Goal: Task Accomplishment & Management: Manage account settings

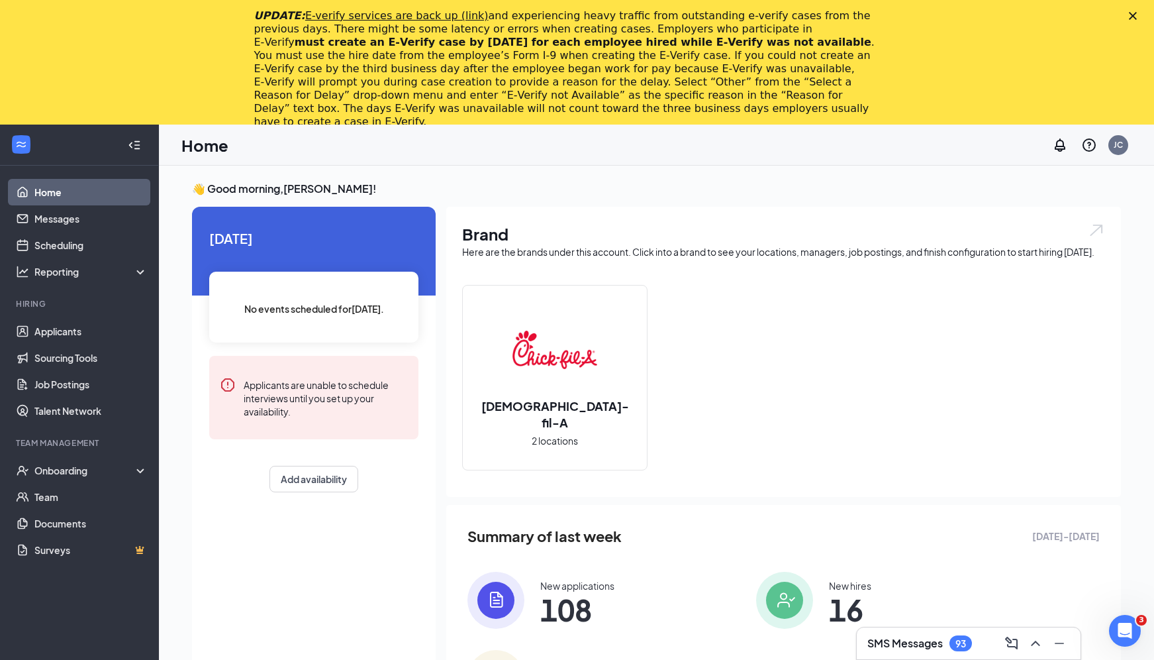
click at [1132, 13] on icon "Close" at bounding box center [1133, 16] width 8 height 8
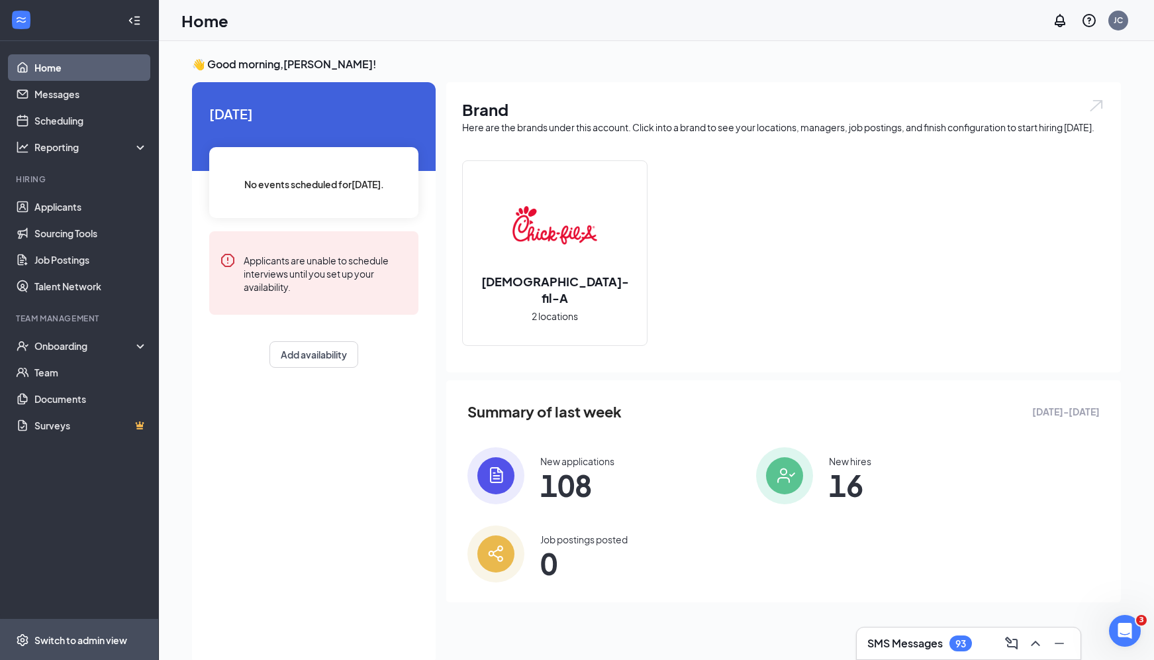
click at [74, 638] on div "Switch to admin view" at bounding box center [80, 639] width 93 height 13
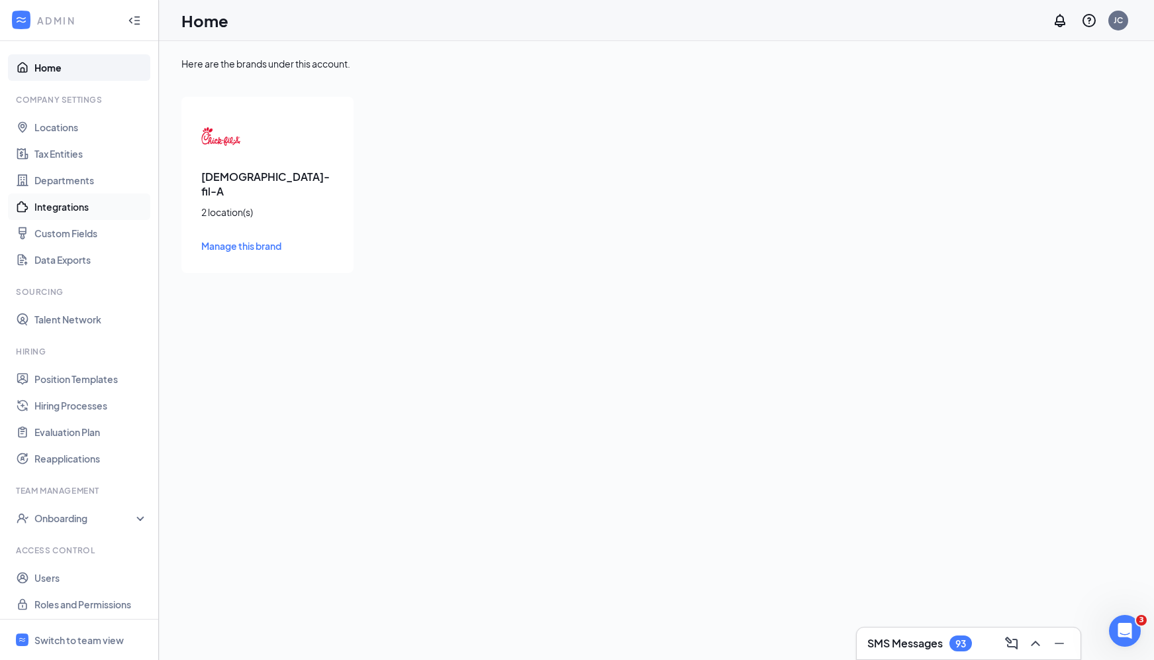
click at [83, 208] on link "Integrations" at bounding box center [90, 206] width 113 height 26
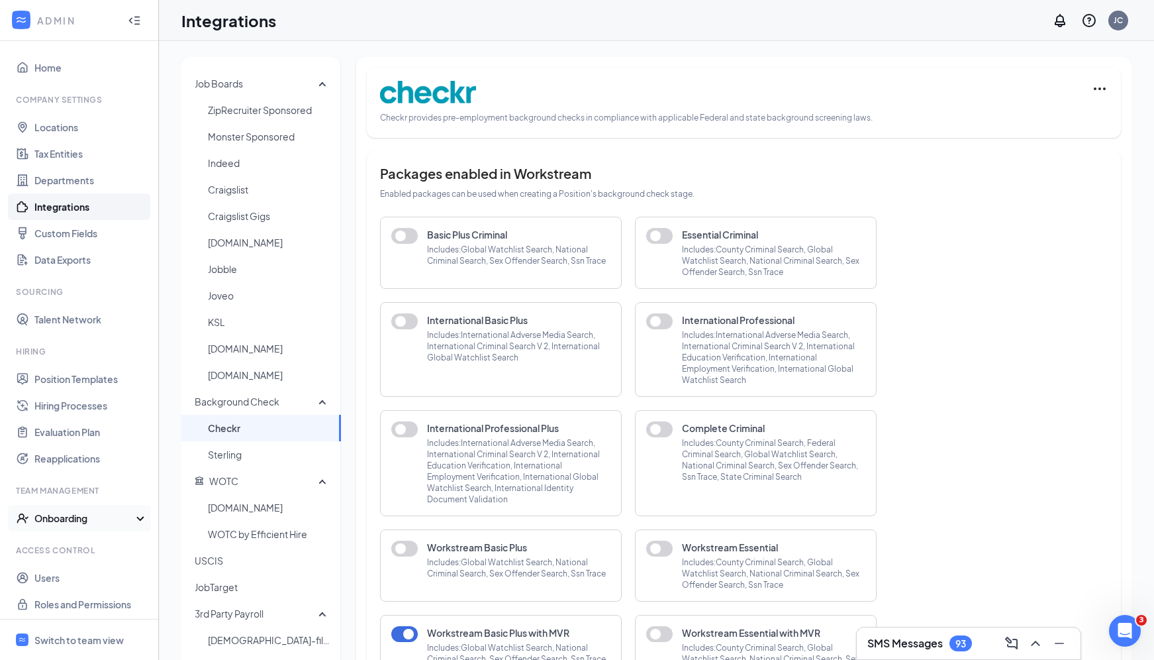
scroll to position [4, 0]
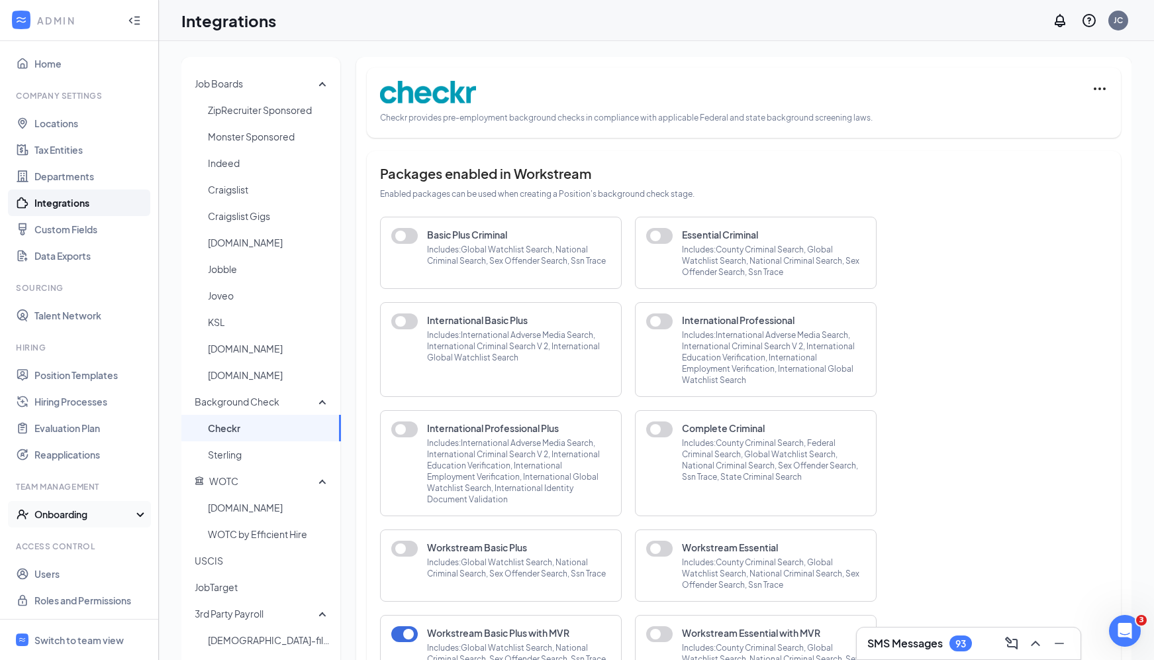
click at [89, 508] on div "Onboarding" at bounding box center [85, 513] width 102 height 13
click at [83, 145] on link "Tax Entities" at bounding box center [90, 149] width 113 height 26
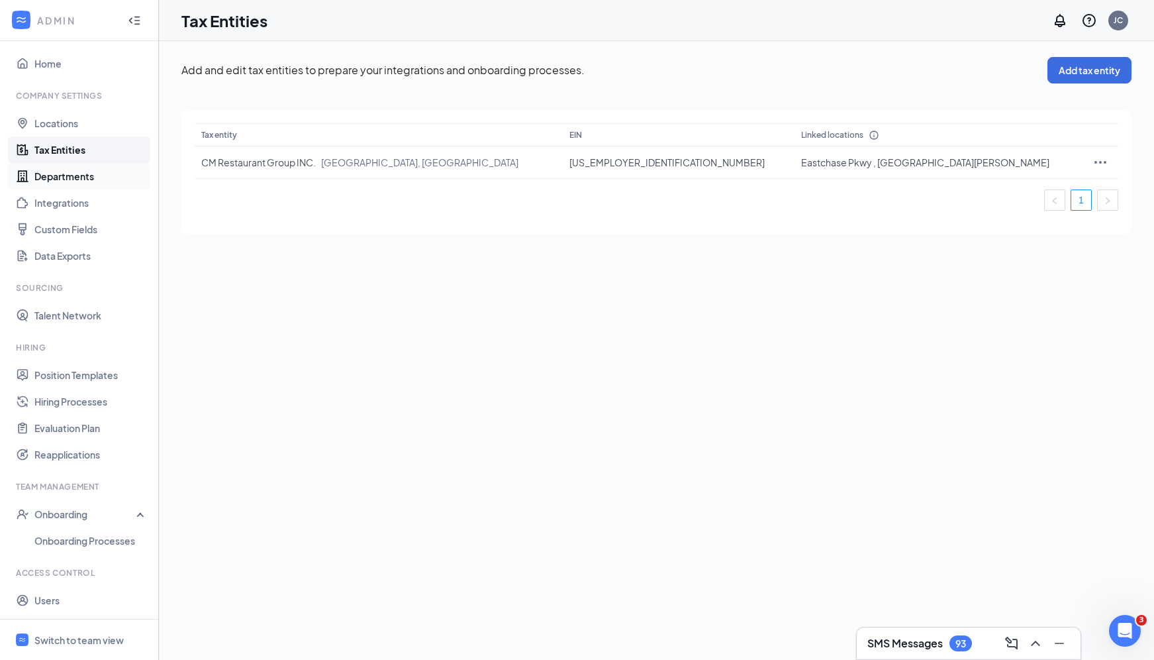
click at [66, 176] on link "Departments" at bounding box center [90, 176] width 113 height 26
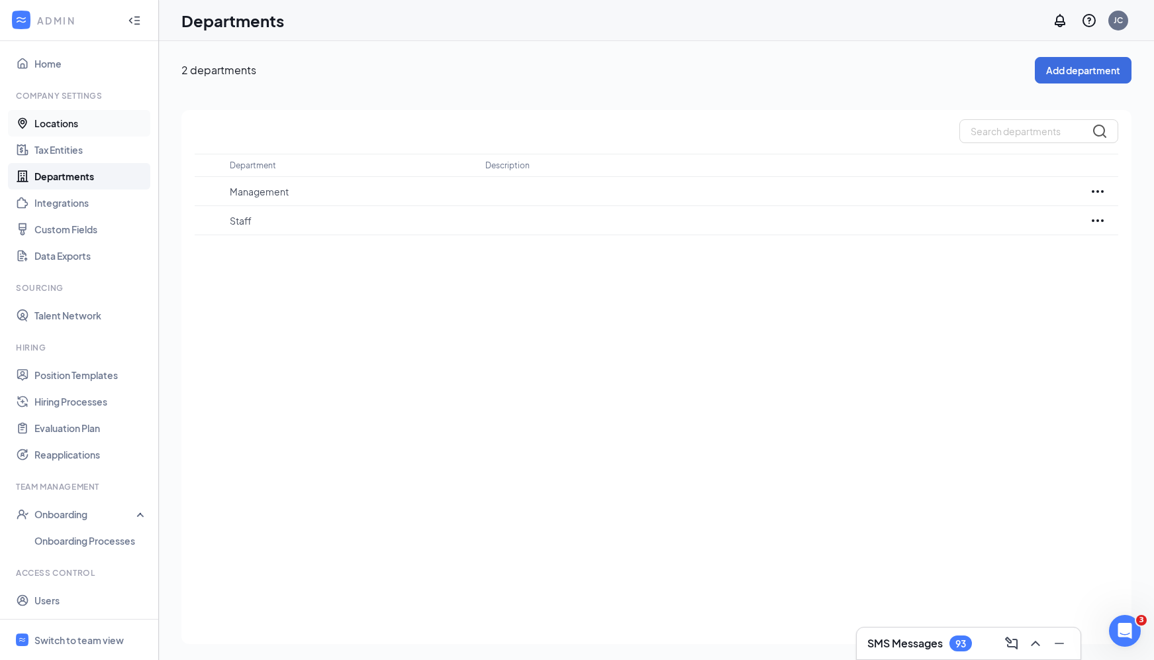
click at [75, 128] on link "Locations" at bounding box center [90, 123] width 113 height 26
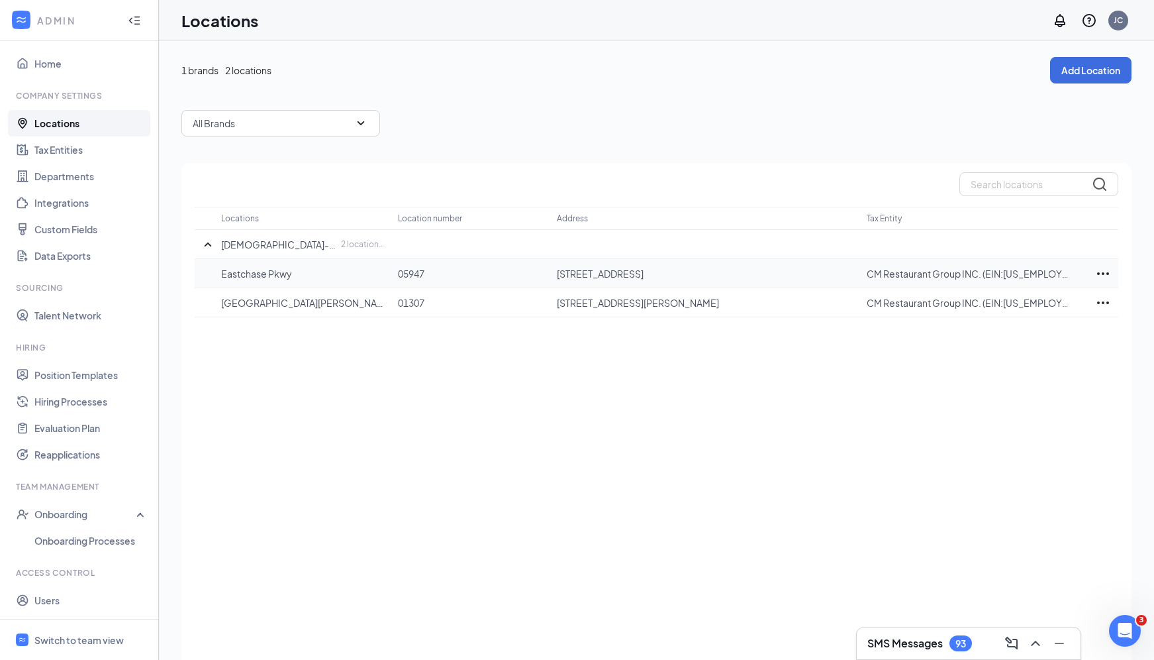
click at [1103, 269] on icon "Ellipses" at bounding box center [1103, 274] width 16 height 16
click at [1000, 318] on p "Edit" at bounding box center [1044, 313] width 111 height 13
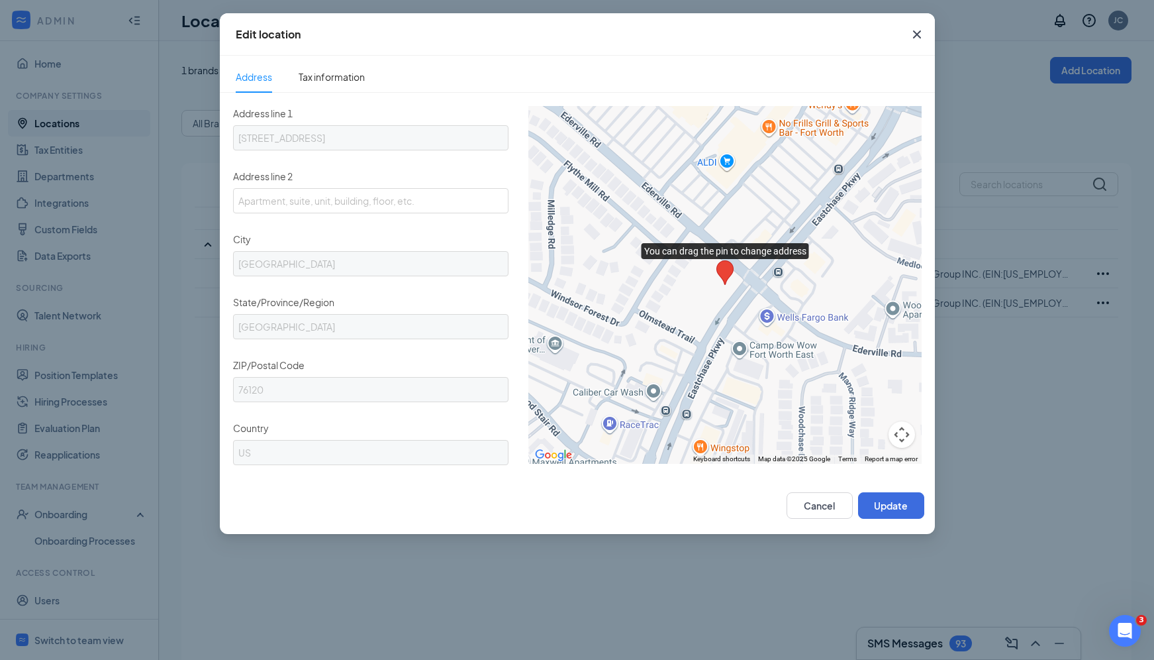
scroll to position [318, 0]
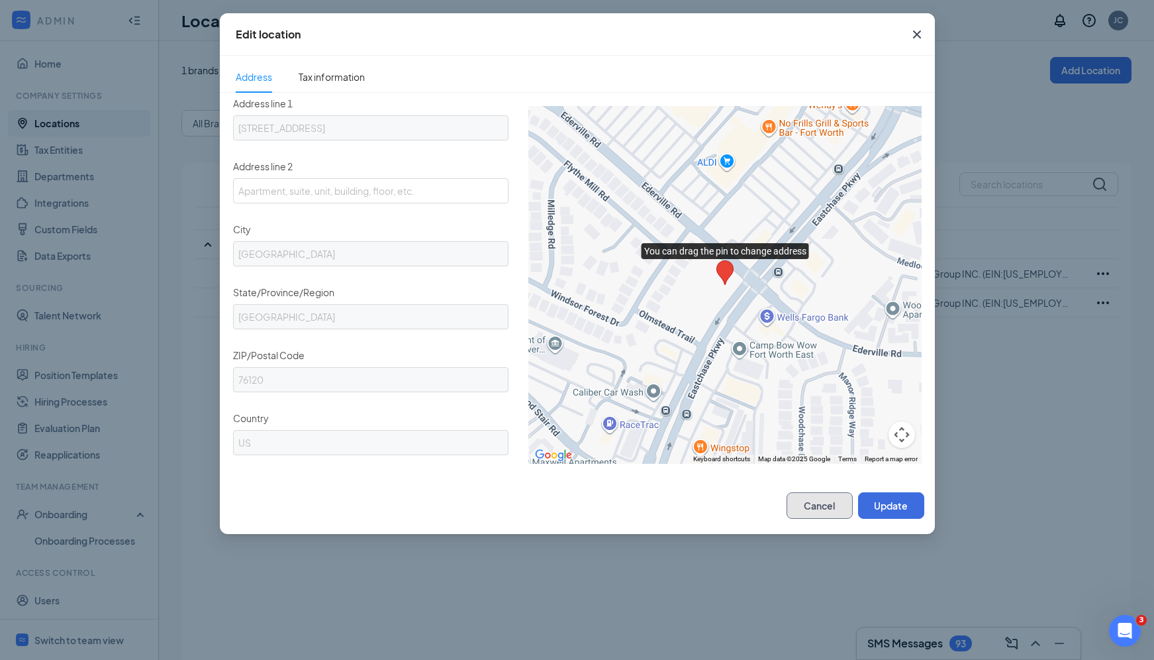
click at [825, 505] on button "Cancel" at bounding box center [820, 505] width 66 height 26
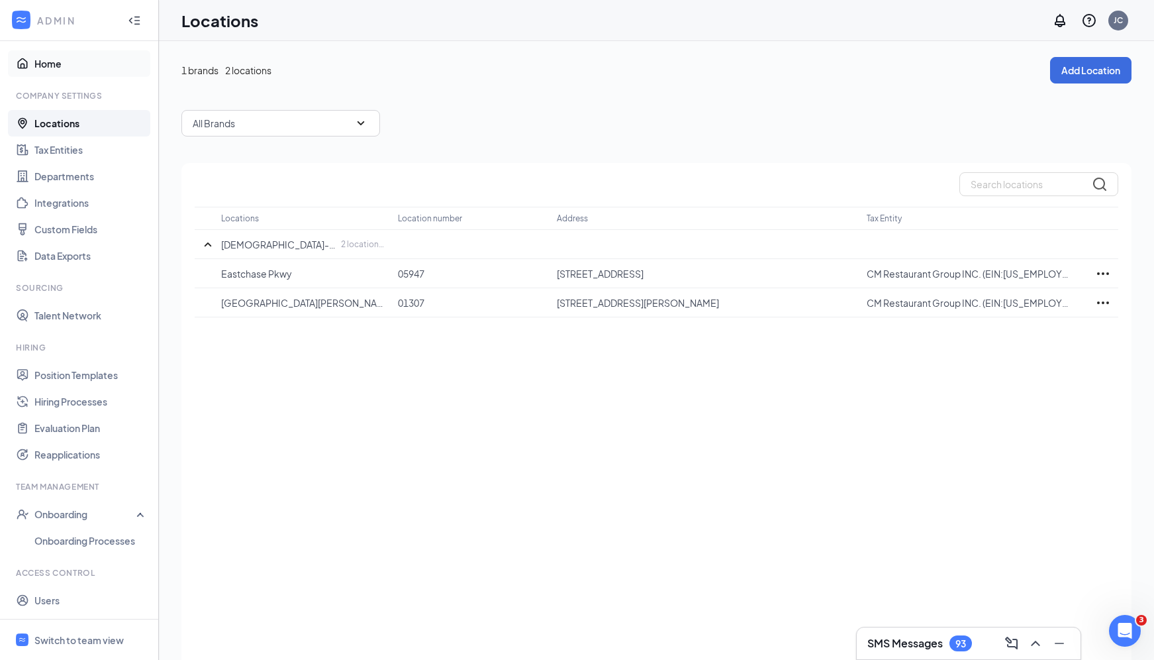
click at [48, 67] on link "Home" at bounding box center [90, 63] width 113 height 26
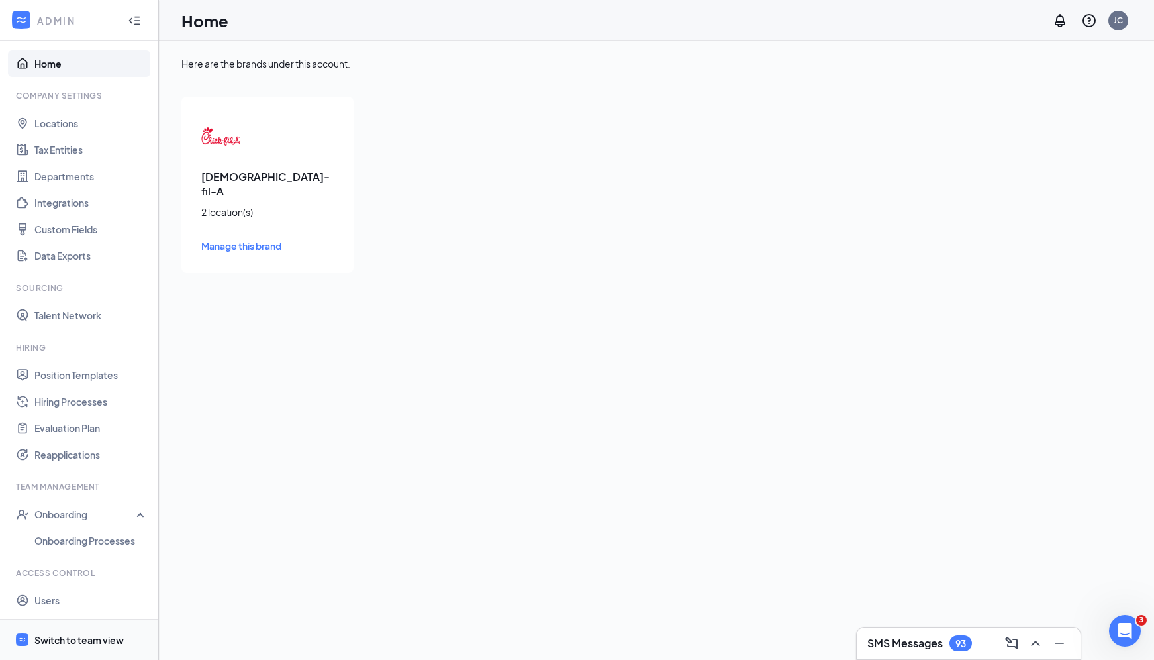
click at [72, 636] on div "Switch to team view" at bounding box center [78, 639] width 89 height 13
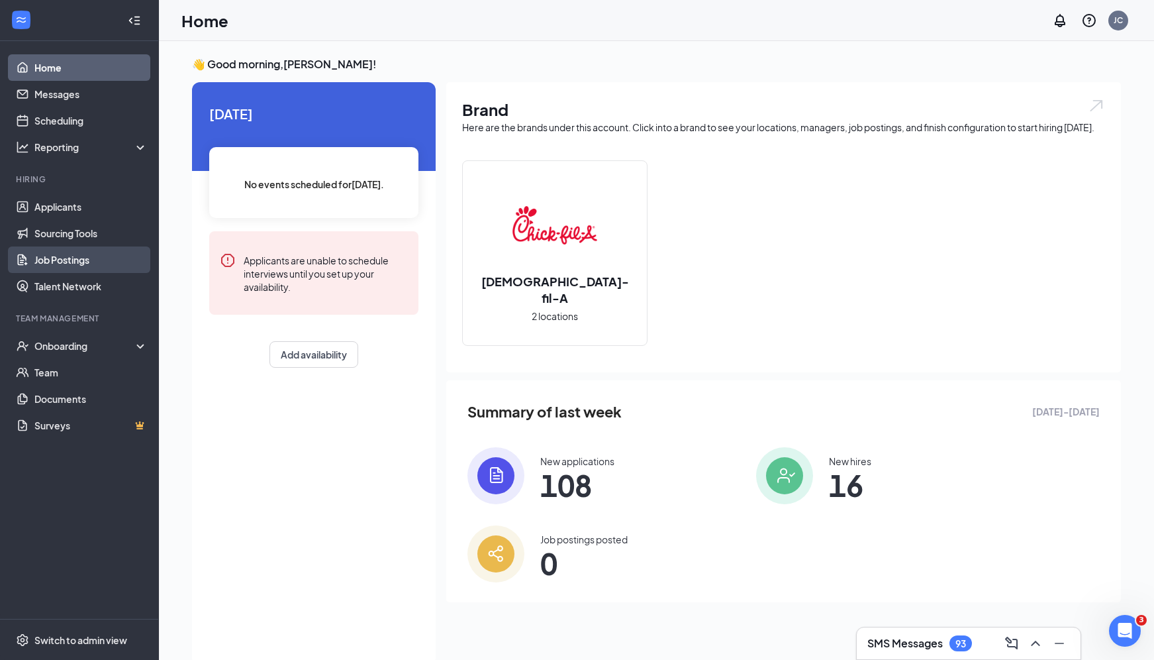
click at [68, 260] on link "Job Postings" at bounding box center [90, 259] width 113 height 26
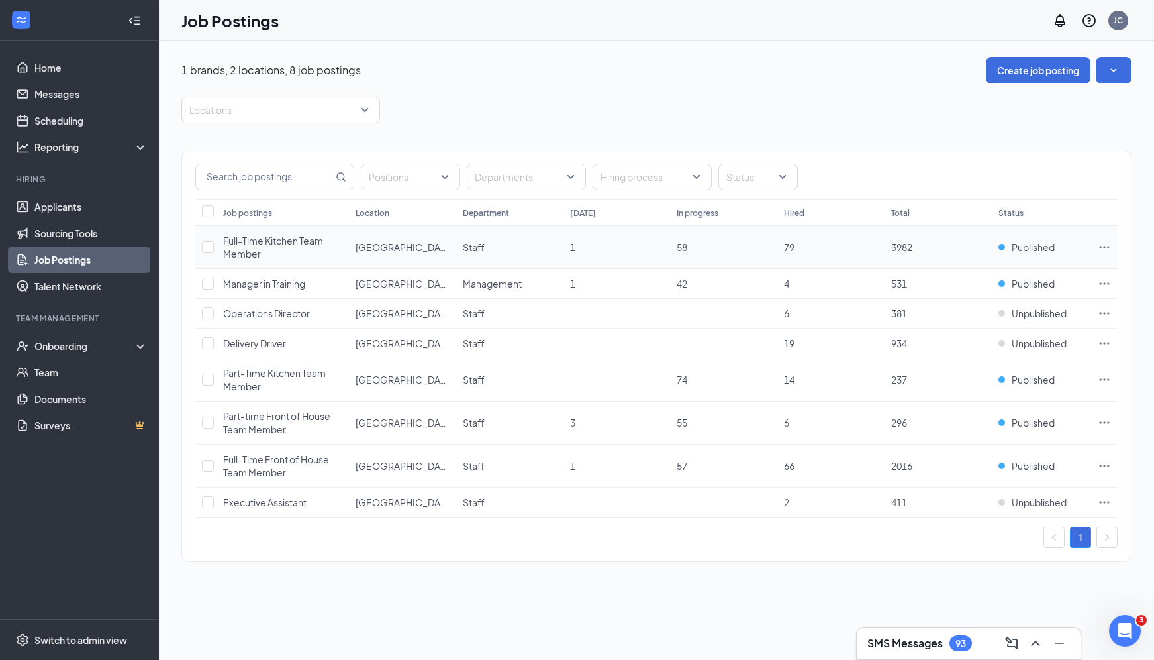
click at [256, 239] on span "Full-Time Kitchen Team Member" at bounding box center [273, 246] width 100 height 25
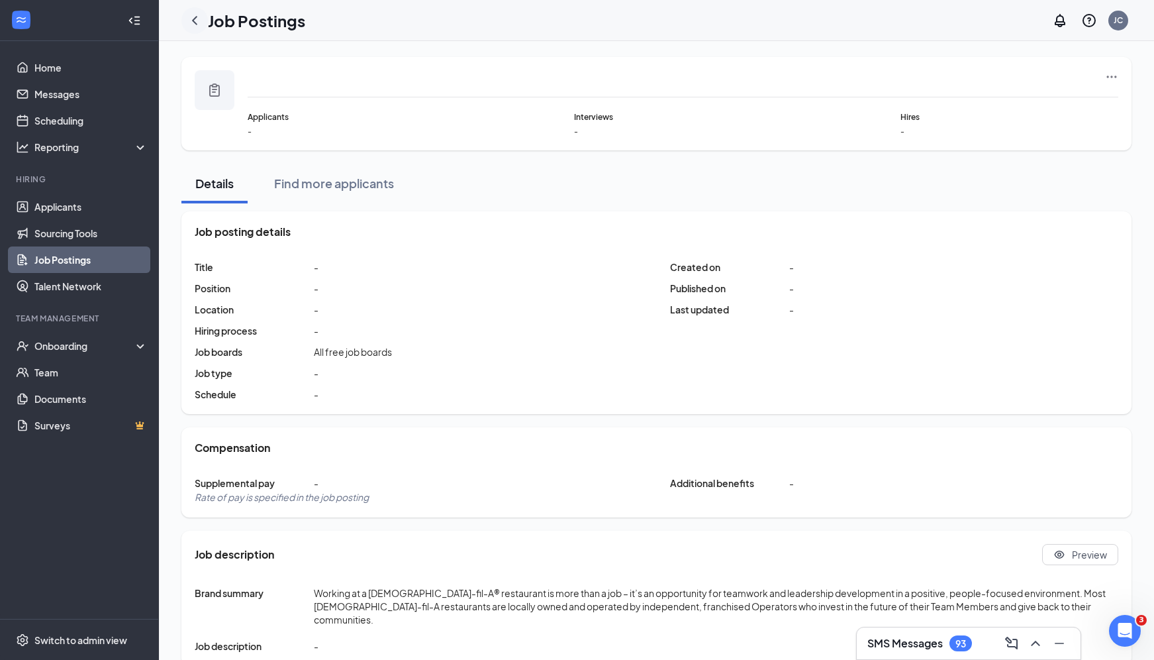
click at [197, 28] on div at bounding box center [194, 20] width 26 height 26
click at [197, 23] on icon "ChevronLeft" at bounding box center [195, 21] width 16 height 16
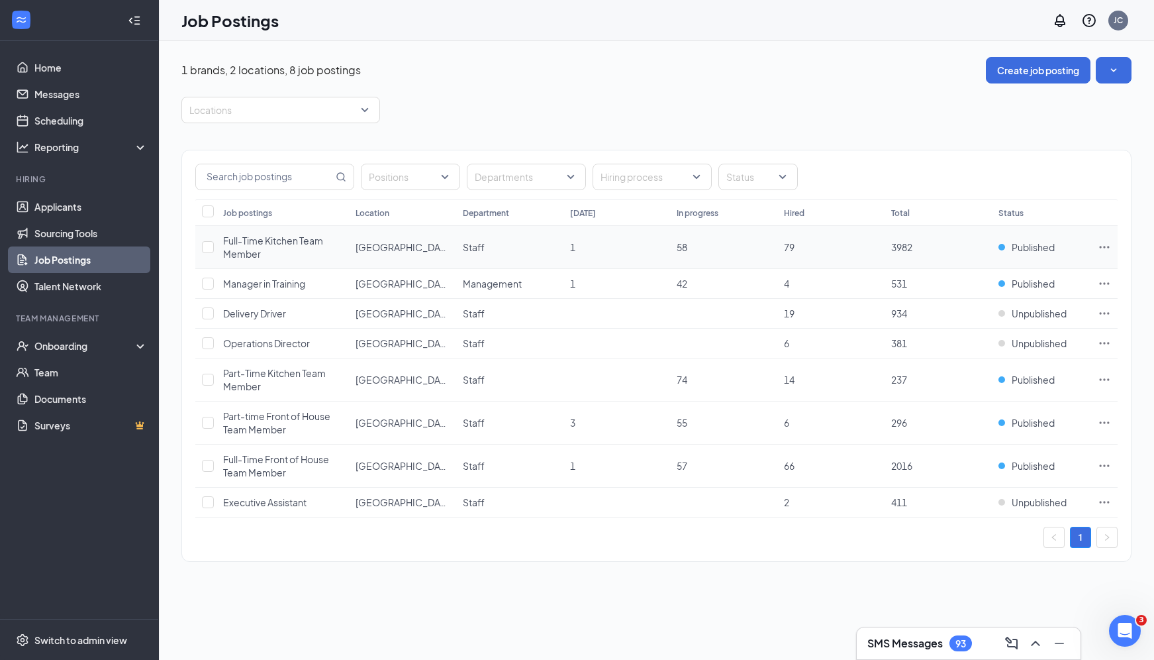
click at [1103, 246] on icon "Ellipses" at bounding box center [1104, 246] width 13 height 13
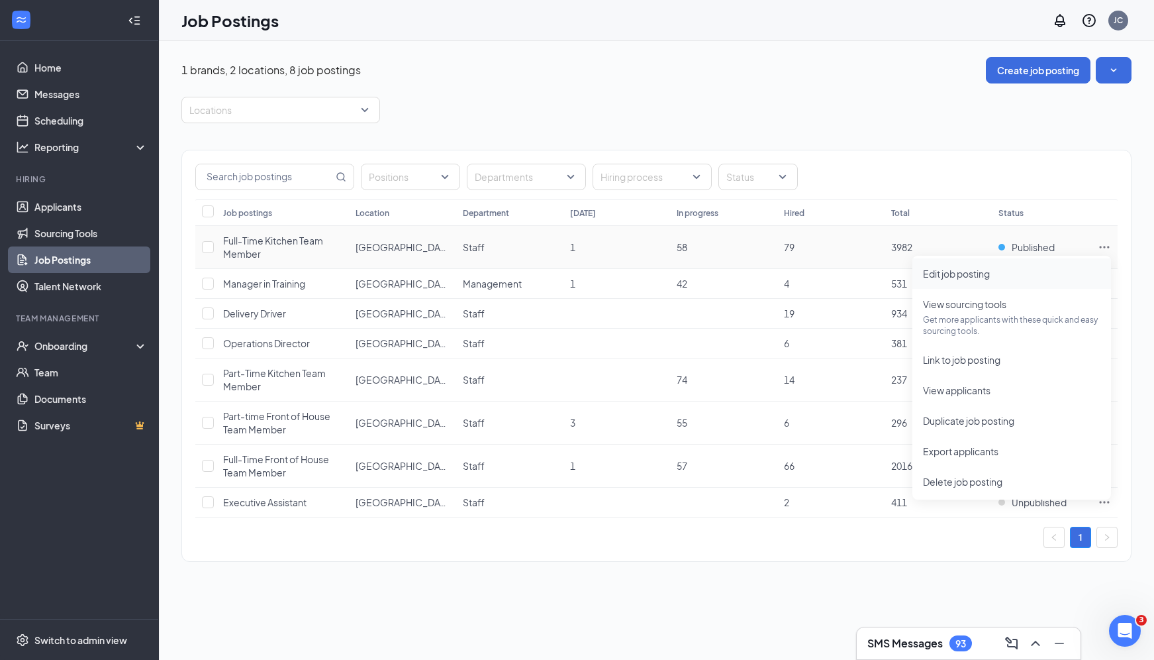
click at [1016, 277] on span "Edit job posting" at bounding box center [1011, 273] width 177 height 15
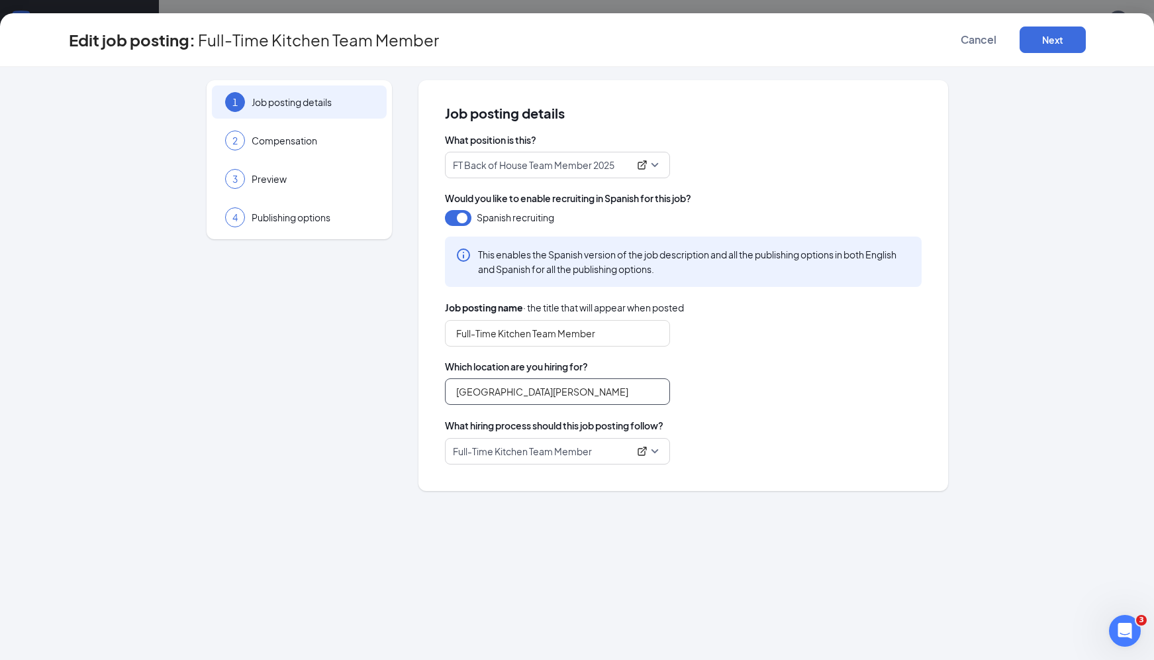
click at [559, 391] on input "[GEOGRAPHIC_DATA][PERSON_NAME]" at bounding box center [557, 391] width 225 height 26
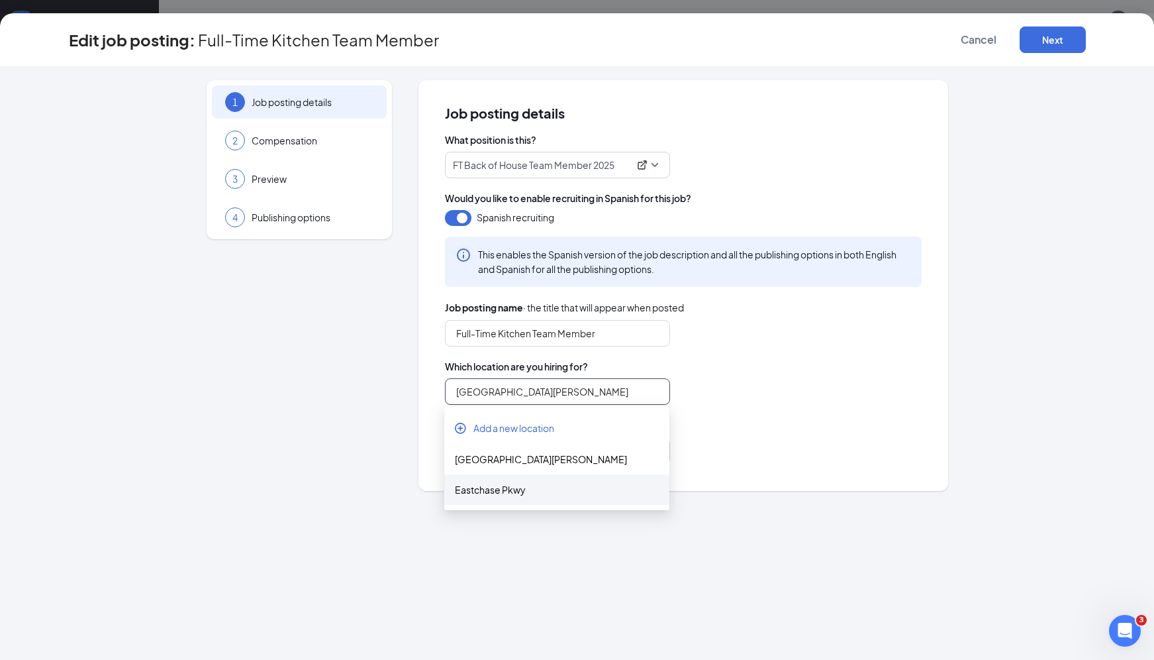
click at [525, 491] on div "Eastchase Pkwy" at bounding box center [557, 489] width 204 height 15
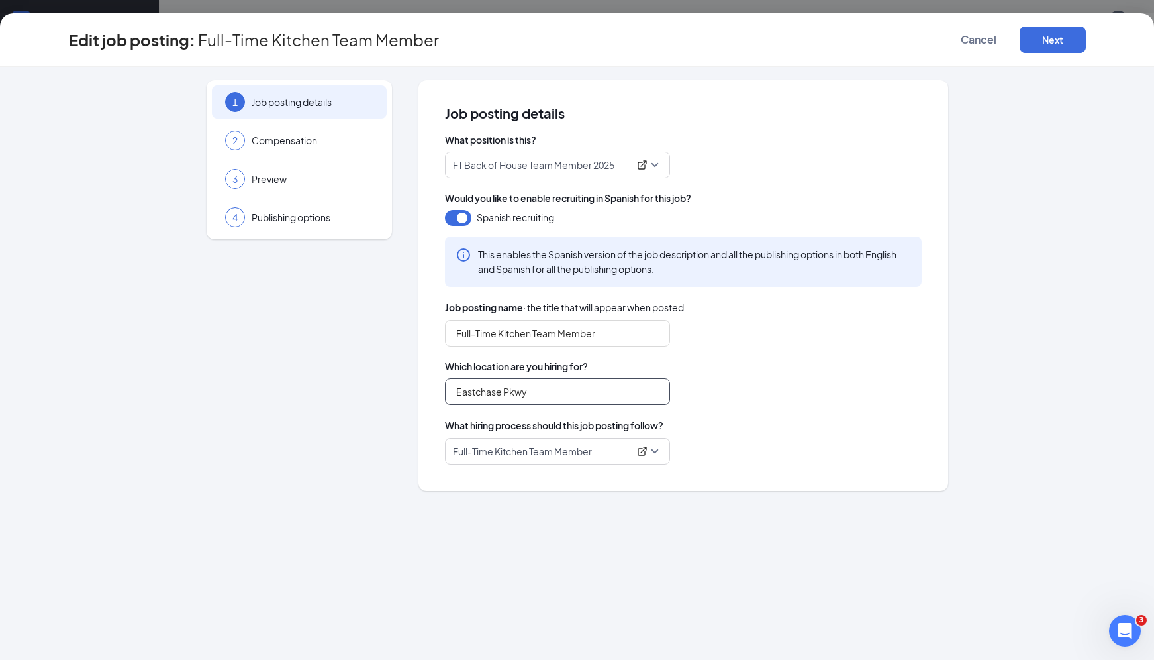
click at [546, 399] on input "Eastchase Pkwy" at bounding box center [557, 391] width 225 height 26
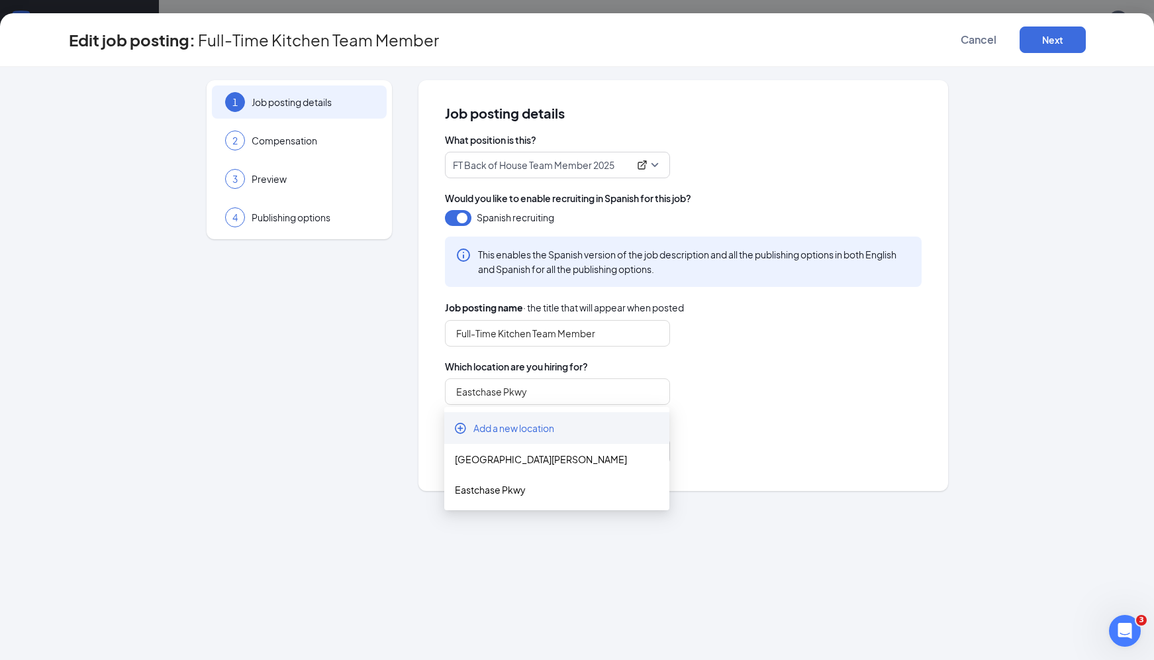
click at [722, 350] on div "What position is this? FT Back of House Team Member 2025 Would you like to enab…" at bounding box center [683, 298] width 477 height 331
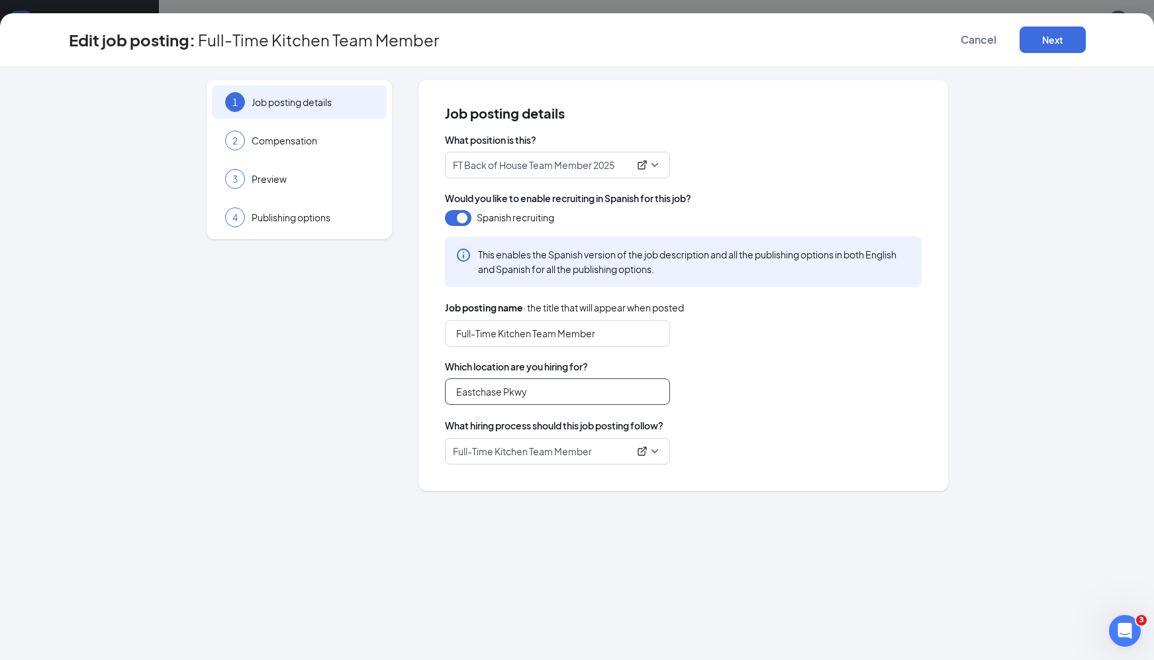
click at [538, 400] on input "Eastchase Pkwy" at bounding box center [557, 391] width 225 height 26
click at [527, 456] on div "[GEOGRAPHIC_DATA][PERSON_NAME]" at bounding box center [557, 459] width 204 height 15
click at [543, 385] on input "[GEOGRAPHIC_DATA][PERSON_NAME]" at bounding box center [557, 391] width 225 height 26
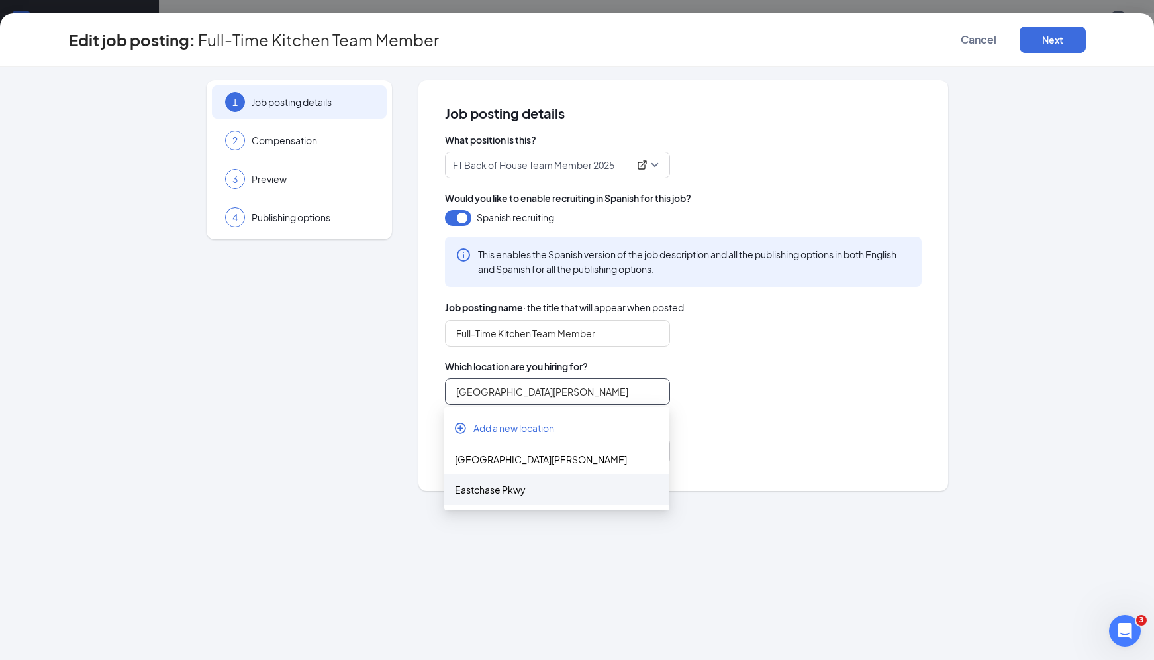
click at [526, 490] on div "Eastchase Pkwy" at bounding box center [557, 489] width 204 height 15
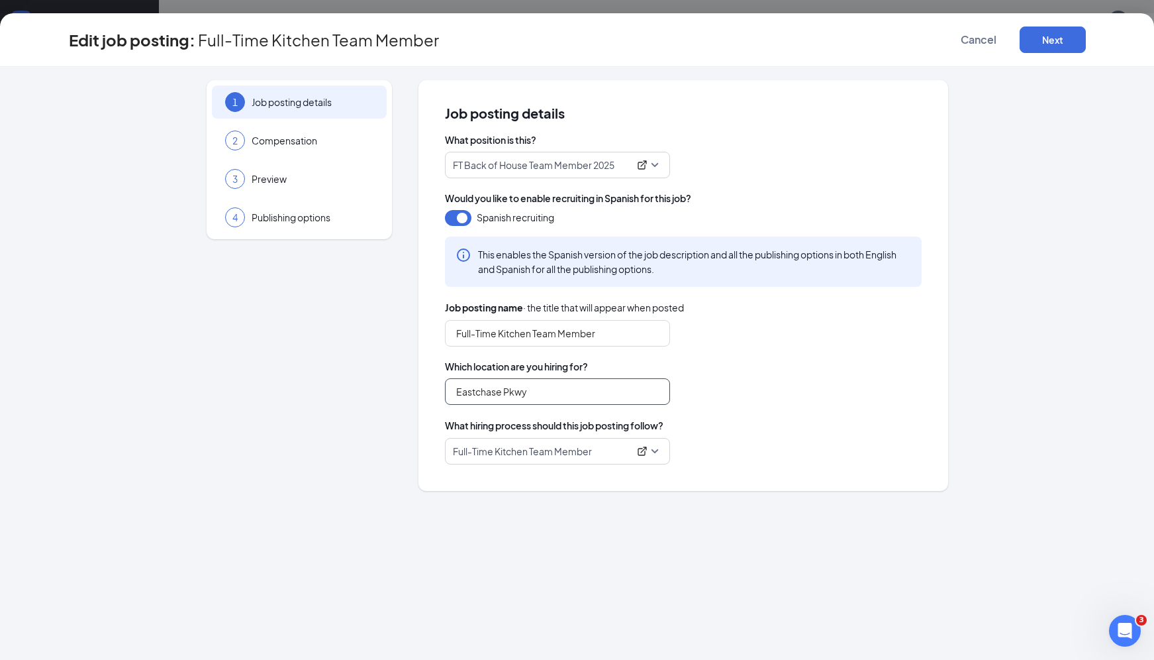
click at [553, 391] on input "Eastchase Pkwy" at bounding box center [557, 391] width 225 height 26
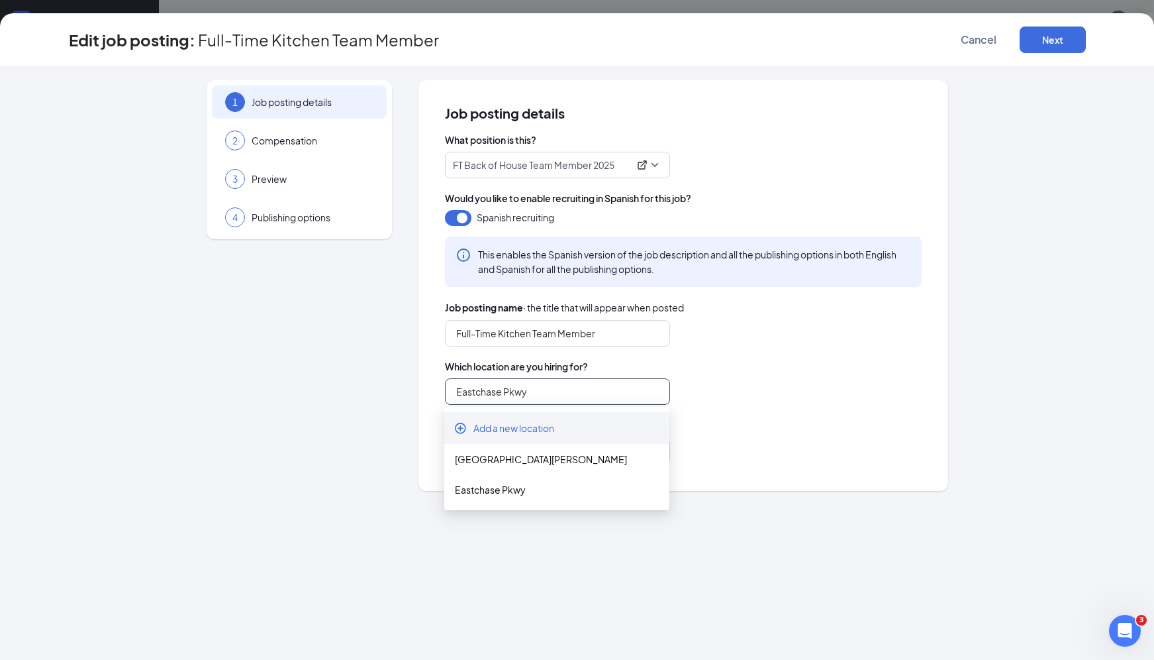
click at [534, 430] on span "Add a new location" at bounding box center [514, 427] width 81 height 13
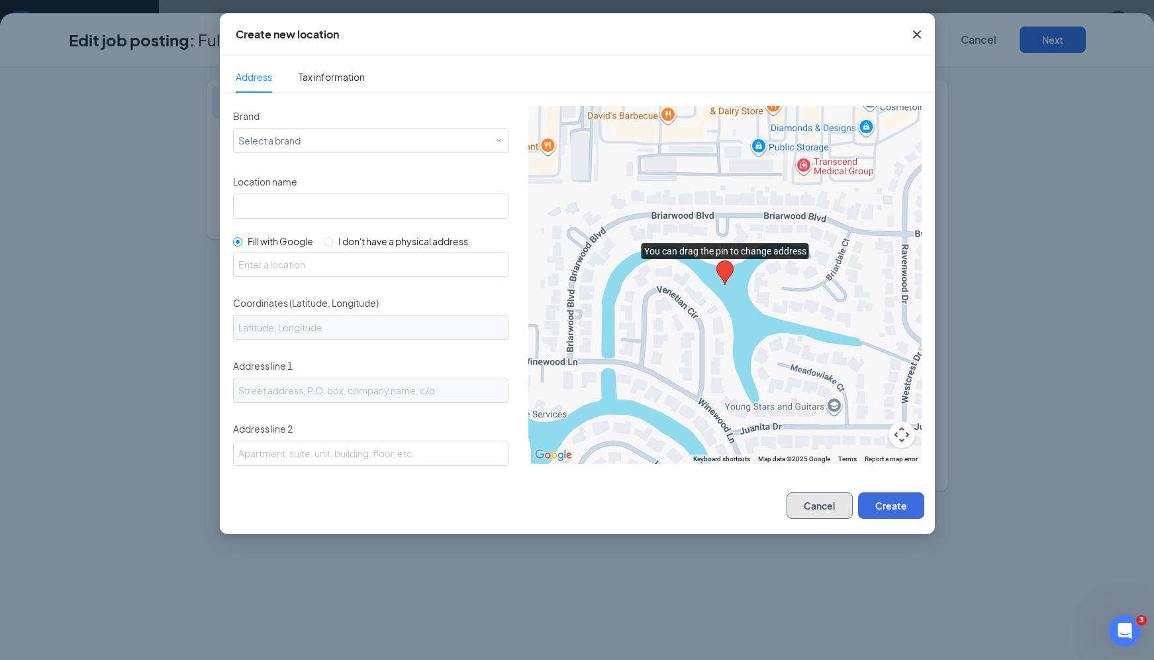
click at [810, 505] on button "Cancel" at bounding box center [820, 505] width 66 height 26
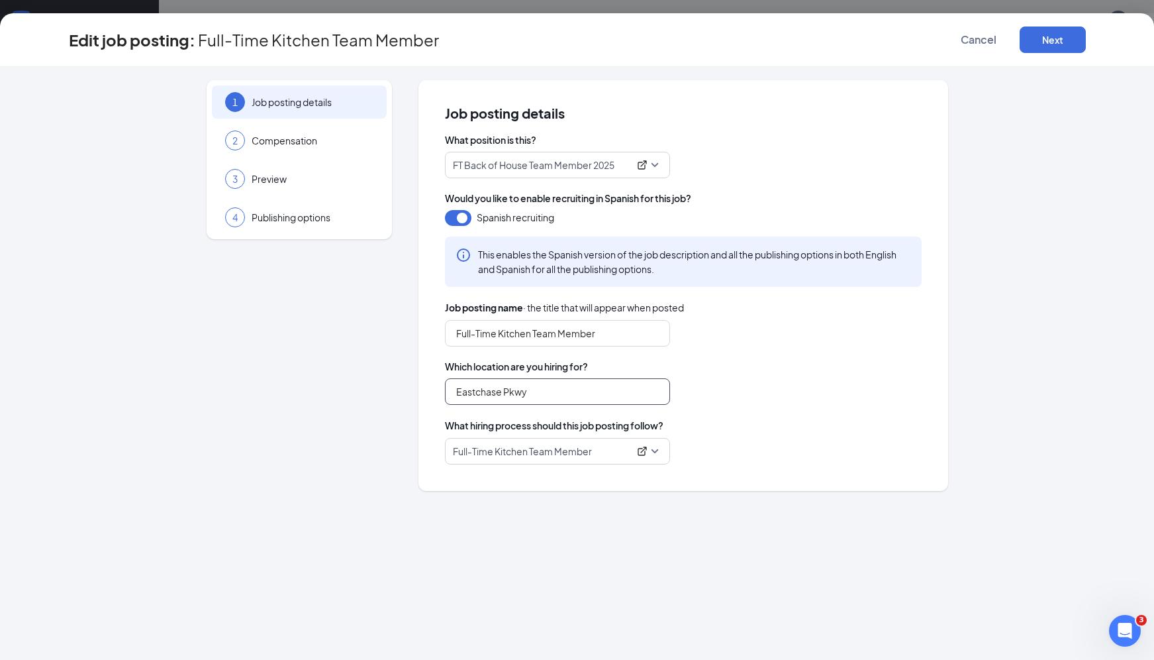
click at [512, 385] on input "Eastchase Pkwy" at bounding box center [557, 391] width 225 height 26
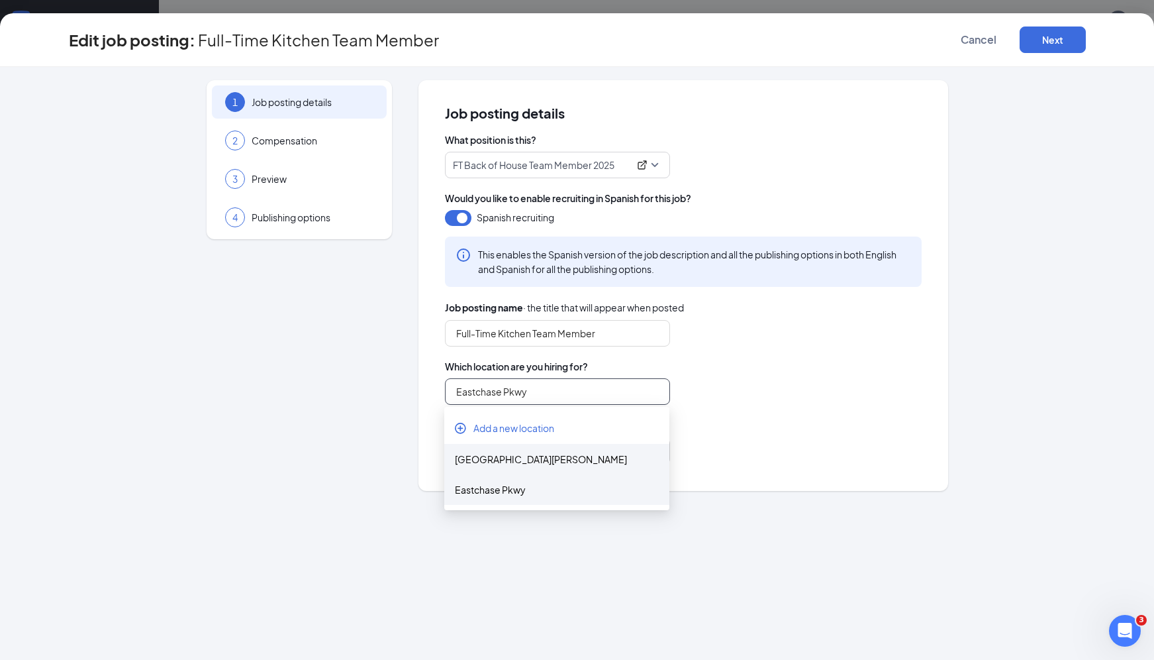
click at [513, 454] on div "[GEOGRAPHIC_DATA][PERSON_NAME]" at bounding box center [557, 459] width 204 height 15
type input "[GEOGRAPHIC_DATA][PERSON_NAME]"
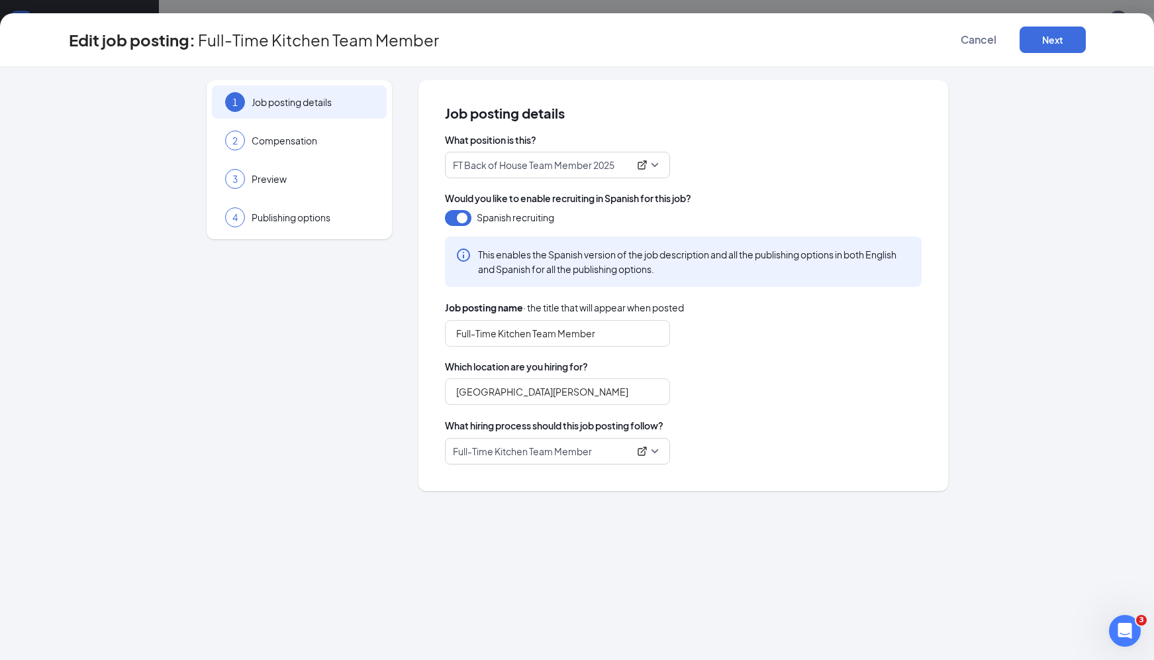
click at [846, 396] on div "[GEOGRAPHIC_DATA][PERSON_NAME][PERSON_NAME]" at bounding box center [683, 391] width 477 height 26
click at [988, 36] on span "Cancel" at bounding box center [979, 39] width 36 height 13
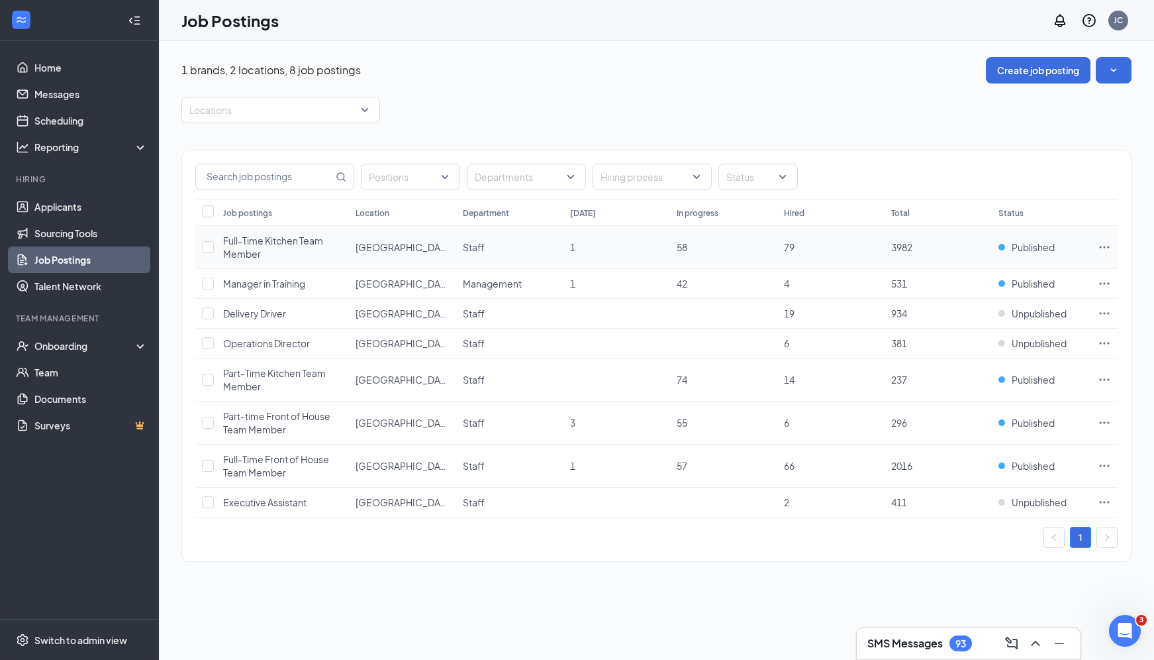
click at [266, 240] on span "Full-Time Kitchen Team Member" at bounding box center [273, 246] width 100 height 25
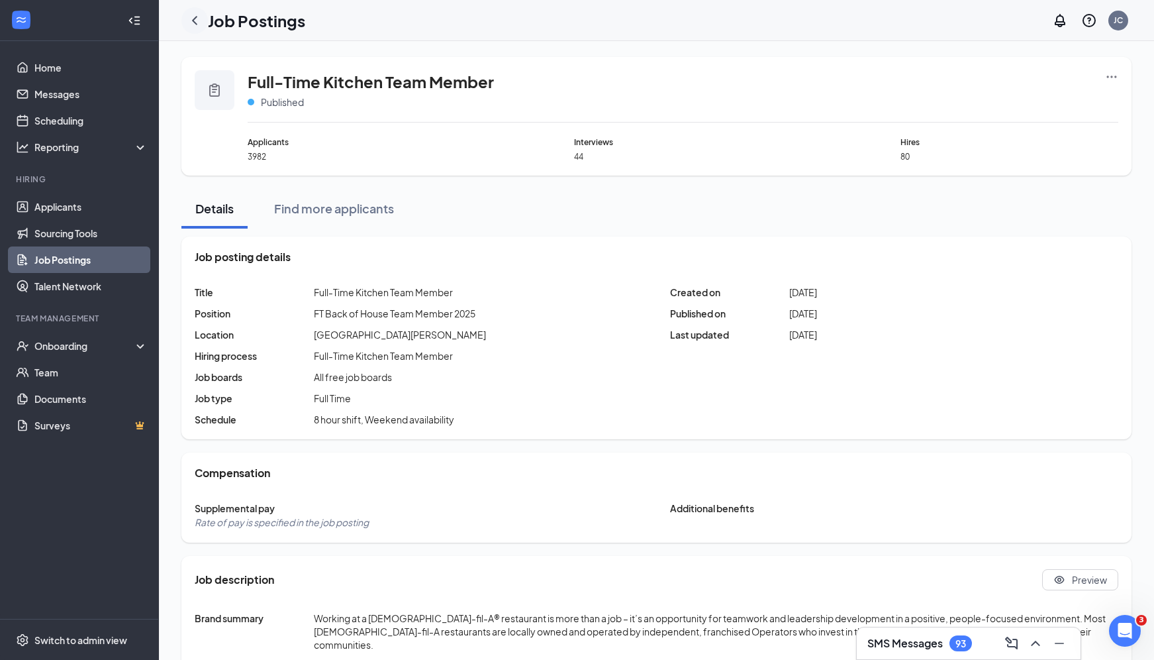
click at [195, 23] on icon "ChevronLeft" at bounding box center [194, 20] width 5 height 9
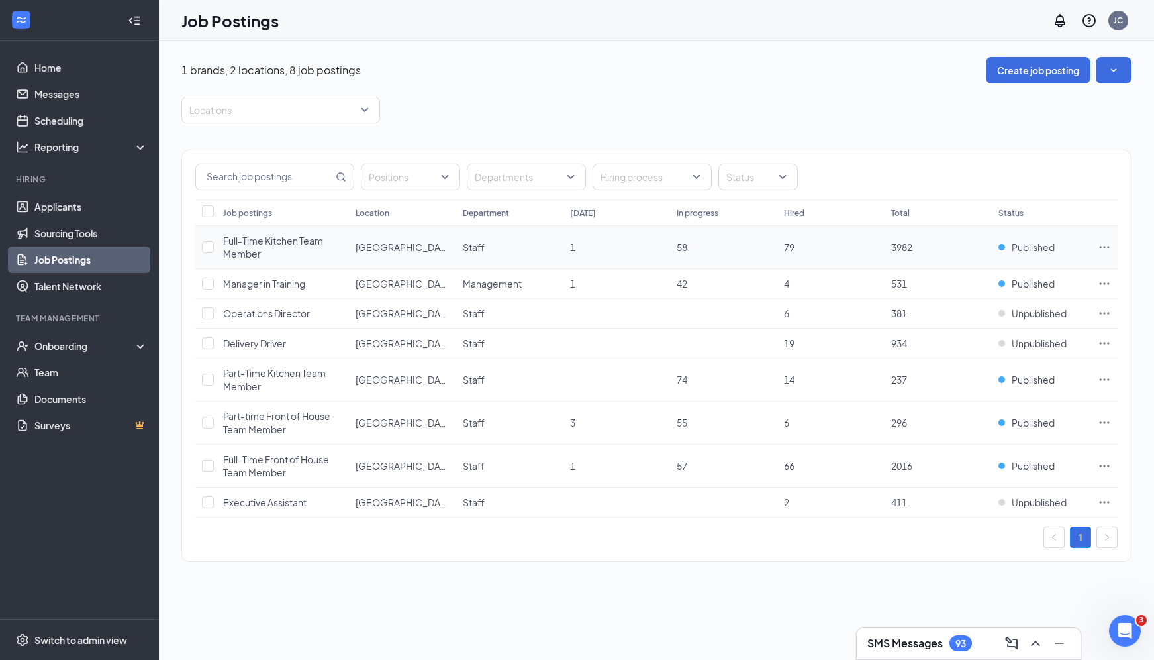
click at [1103, 246] on icon "Ellipses" at bounding box center [1104, 246] width 13 height 13
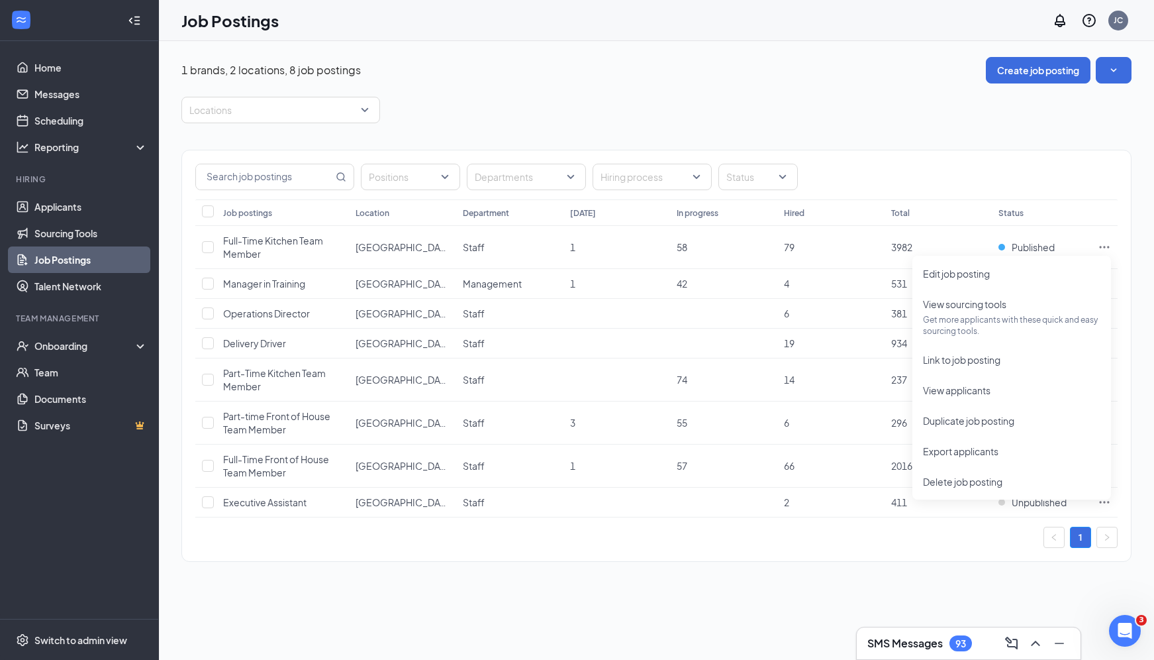
click at [1066, 161] on div "Positions Departments Hiring process Status" at bounding box center [656, 174] width 949 height 49
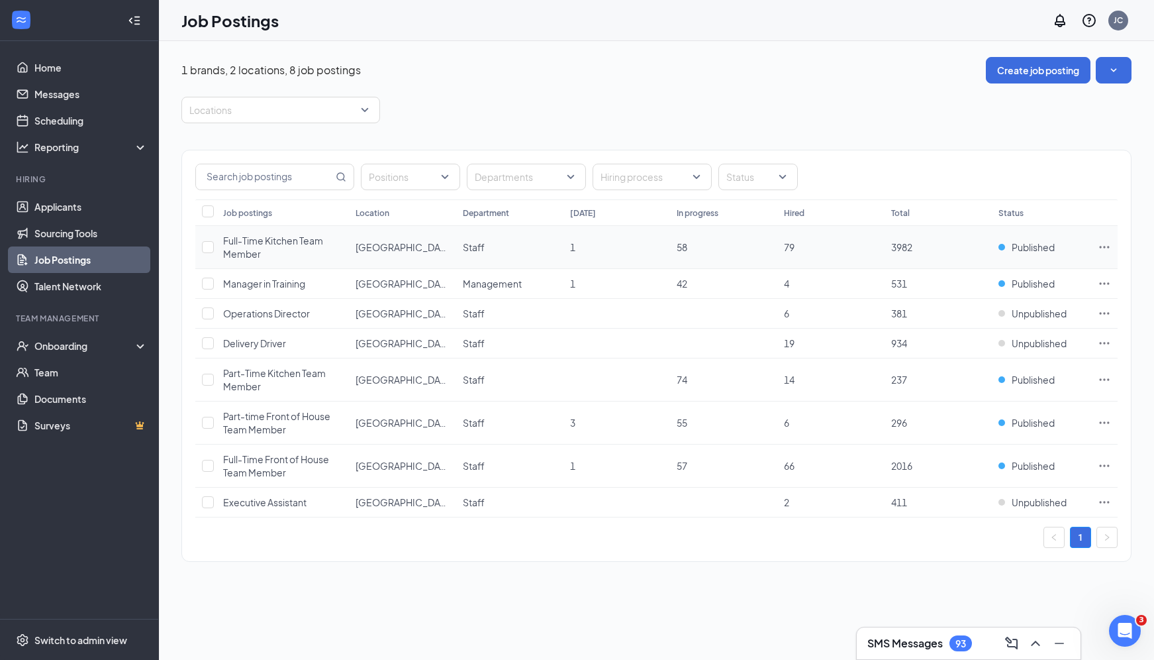
click at [1103, 252] on icon "Ellipses" at bounding box center [1104, 246] width 13 height 13
click at [1062, 197] on div "Positions Departments Hiring process Status" at bounding box center [656, 174] width 949 height 49
click at [997, 613] on div "1 brands, 2 locations, 8 job postings Create job posting Locations Positions De…" at bounding box center [656, 350] width 995 height 619
click at [1101, 245] on icon "Ellipses" at bounding box center [1104, 246] width 13 height 13
